Goal: Transaction & Acquisition: Purchase product/service

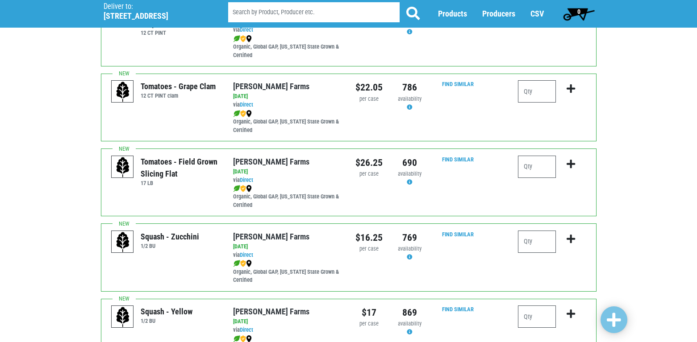
scroll to position [491, 0]
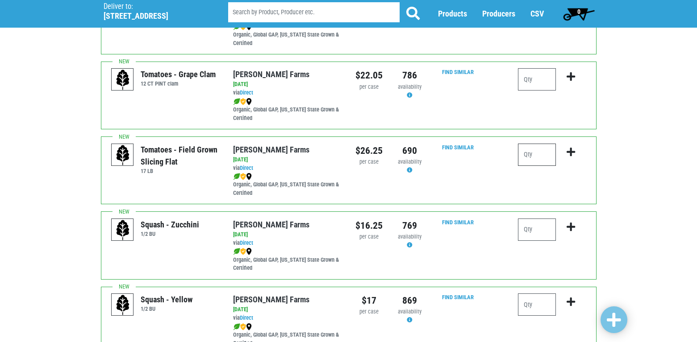
click at [532, 160] on input "number" at bounding box center [537, 155] width 38 height 22
type input "2"
click at [567, 151] on icon "submit" at bounding box center [571, 152] width 8 height 10
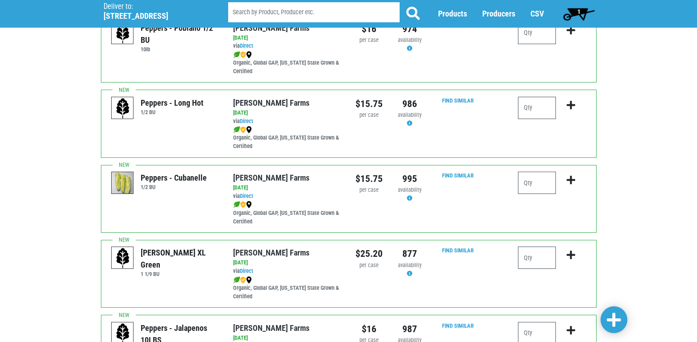
scroll to position [937, 0]
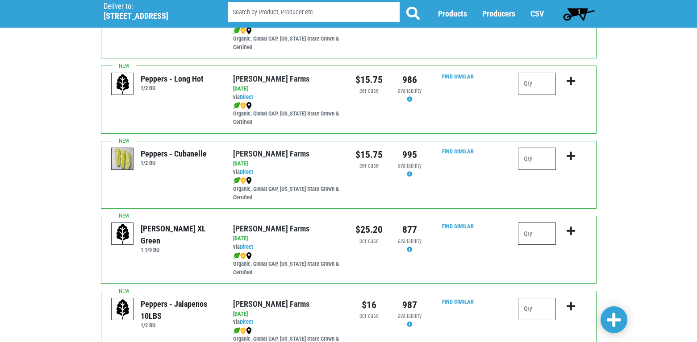
click at [524, 231] on input "number" at bounding box center [537, 234] width 38 height 22
type input "1"
click at [572, 229] on icon "submit" at bounding box center [571, 231] width 8 height 10
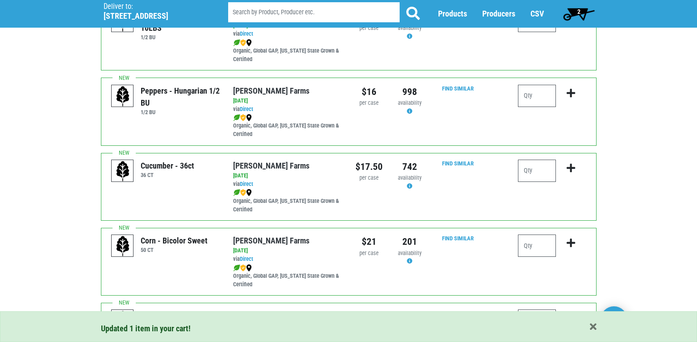
scroll to position [1250, 0]
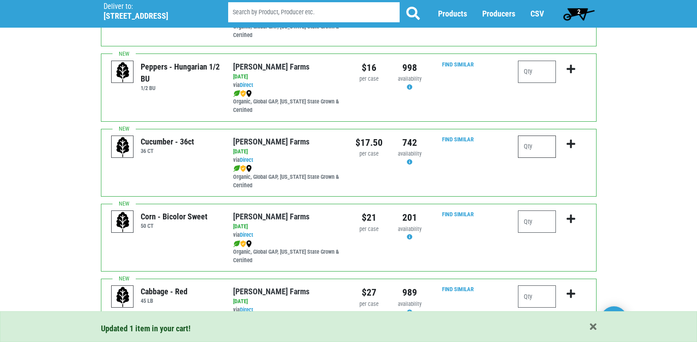
click at [531, 146] on input "number" at bounding box center [537, 147] width 38 height 22
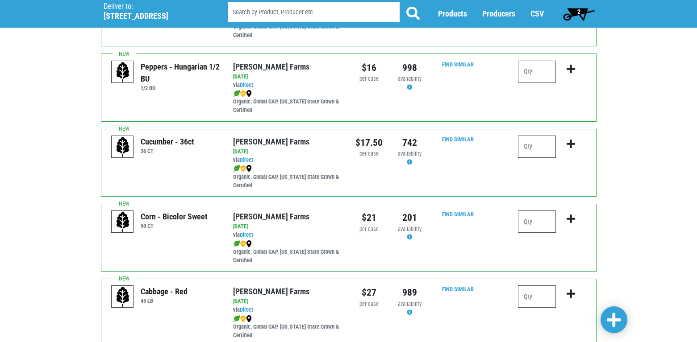
type input "2"
type input "1"
click at [572, 144] on icon "submit" at bounding box center [571, 144] width 8 height 10
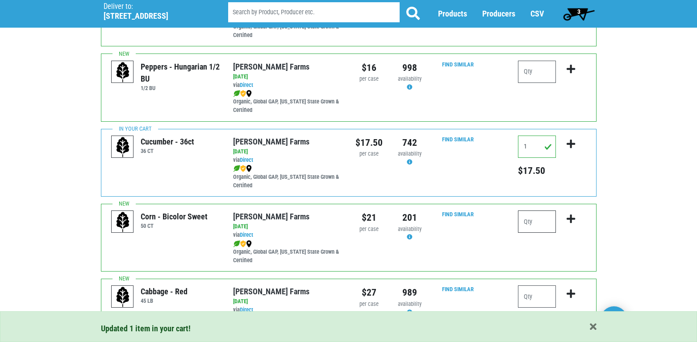
click at [543, 215] on input "number" at bounding box center [537, 222] width 38 height 22
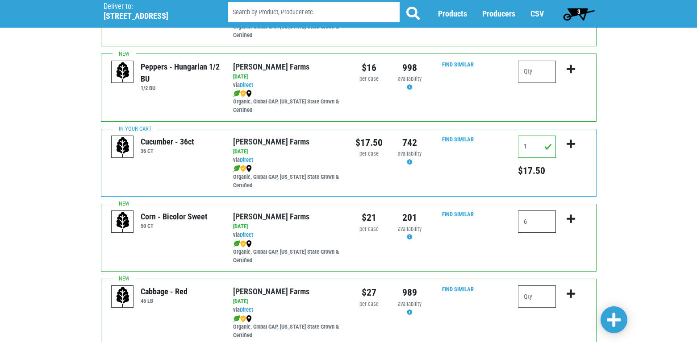
type input "6"
click at [569, 217] on icon "submit" at bounding box center [571, 219] width 8 height 10
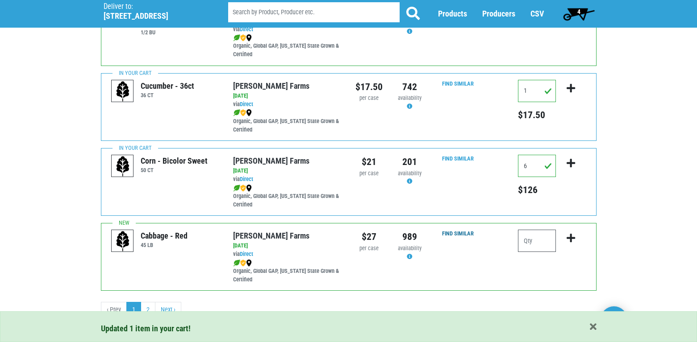
scroll to position [1311, 0]
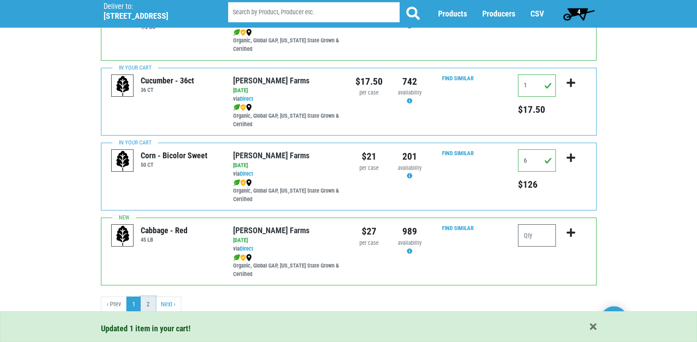
click at [147, 306] on link "2" at bounding box center [148, 305] width 15 height 16
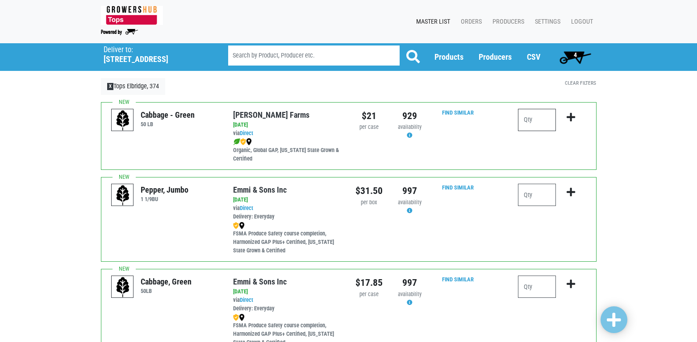
click at [535, 119] on input "number" at bounding box center [537, 120] width 38 height 22
type input "1"
click at [569, 114] on icon "submit" at bounding box center [571, 117] width 8 height 10
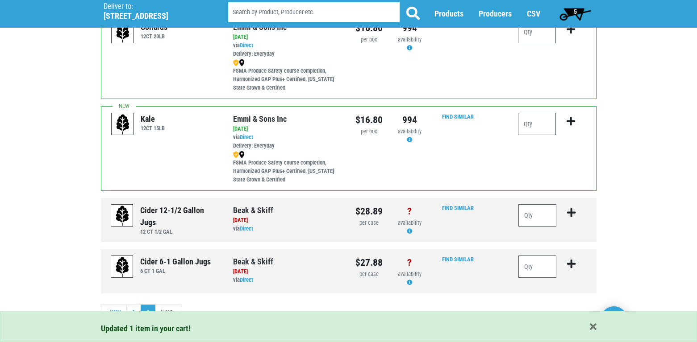
scroll to position [355, 0]
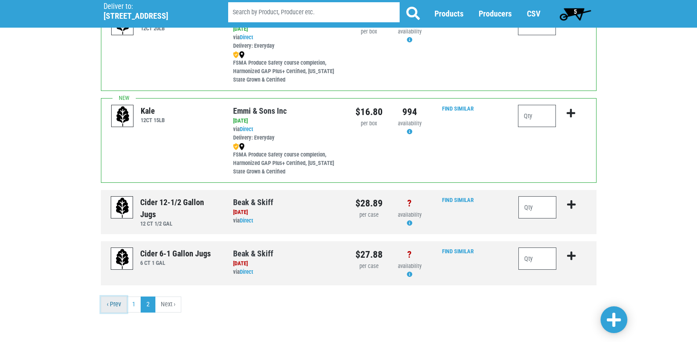
click at [114, 304] on link "‹ Prev" at bounding box center [114, 305] width 26 height 16
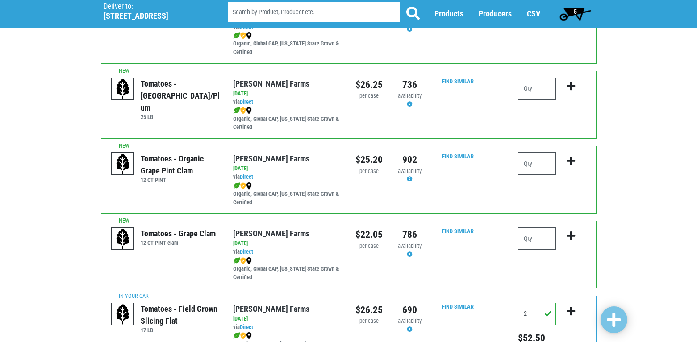
scroll to position [357, 0]
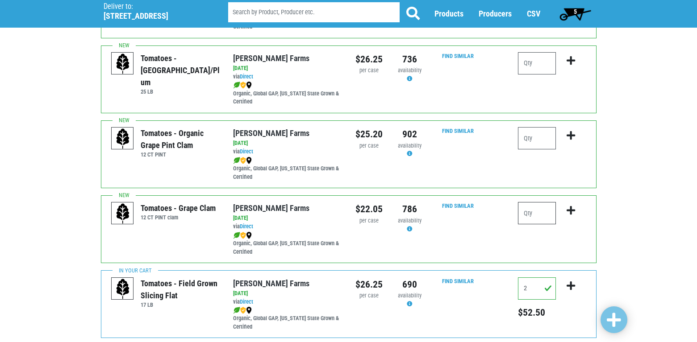
click at [542, 215] on input "number" at bounding box center [537, 213] width 38 height 22
type input "2"
click at [569, 210] on icon "submit" at bounding box center [571, 211] width 8 height 10
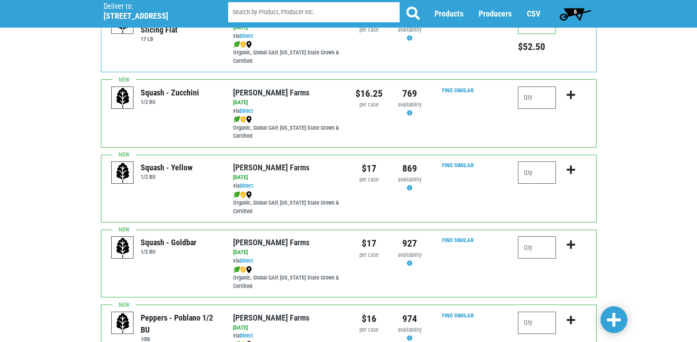
scroll to position [580, 0]
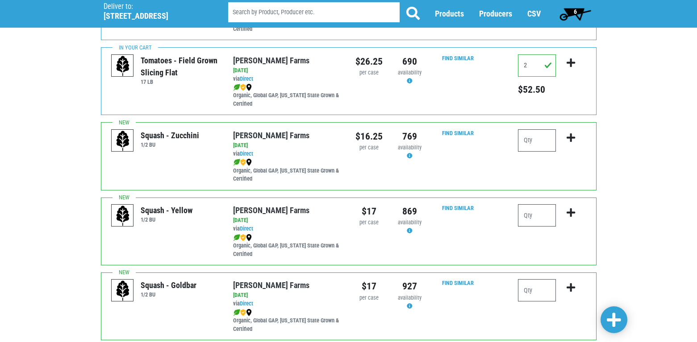
click at [569, 13] on span "6" at bounding box center [575, 14] width 40 height 18
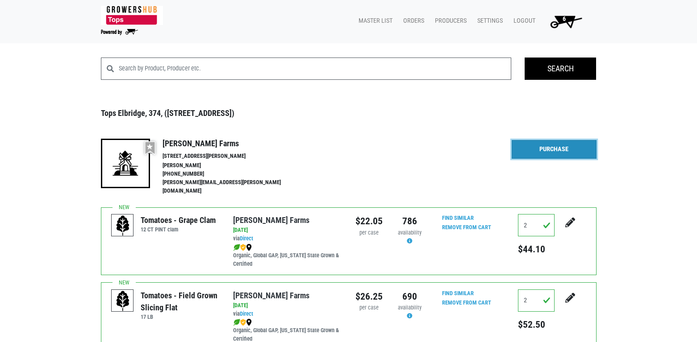
click at [567, 144] on link "Purchase" at bounding box center [554, 149] width 85 height 19
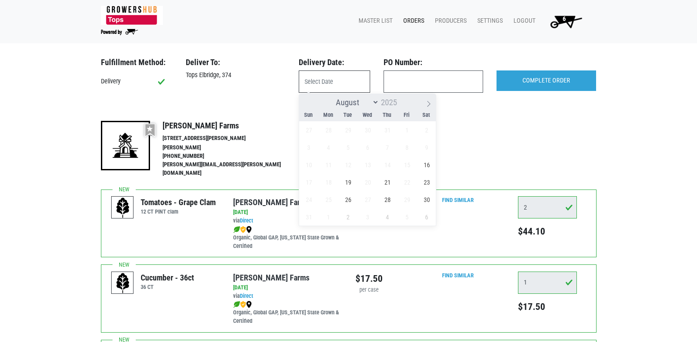
click at [347, 88] on input "text" at bounding box center [334, 82] width 71 height 22
click at [431, 162] on span "16" at bounding box center [426, 164] width 17 height 17
type input "[DATE]"
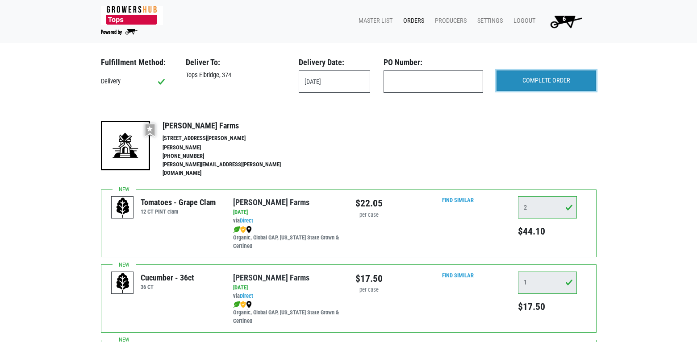
click at [526, 75] on input "COMPLETE ORDER" at bounding box center [546, 81] width 100 height 21
